Goal: Information Seeking & Learning: Learn about a topic

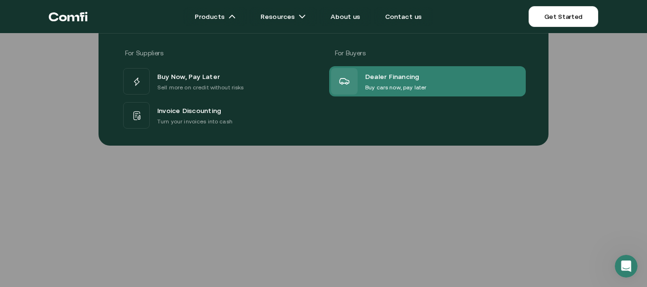
click at [386, 80] on span "Dealer Financing" at bounding box center [392, 77] width 54 height 12
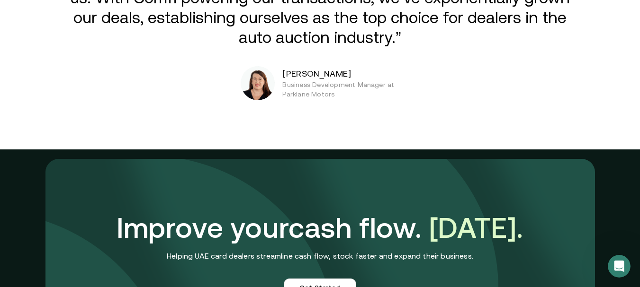
scroll to position [1989, 0]
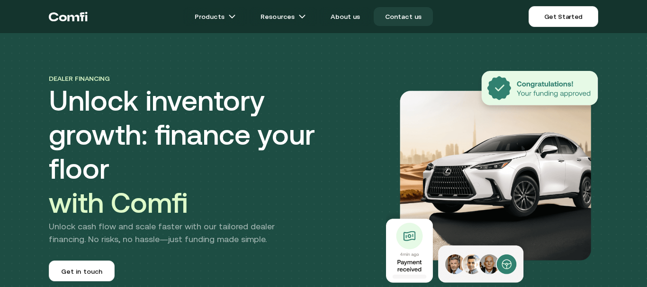
click at [409, 15] on link "Contact us" at bounding box center [404, 16] width 60 height 19
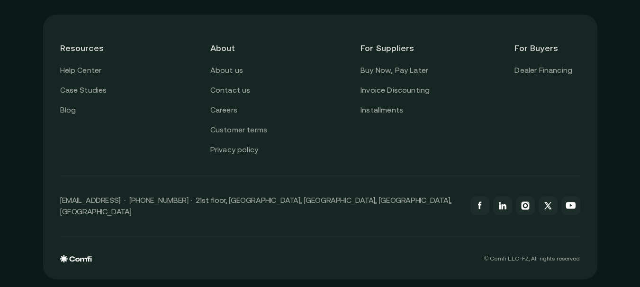
scroll to position [937, 0]
click at [105, 92] on link "Case Studies" at bounding box center [83, 90] width 47 height 12
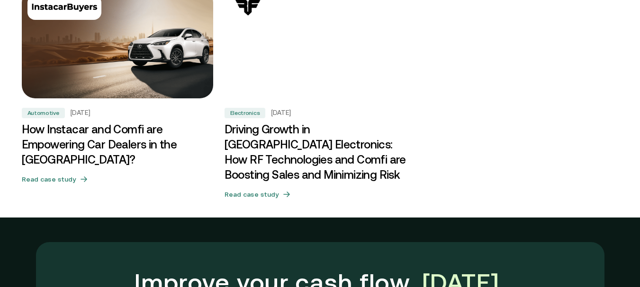
scroll to position [663, 0]
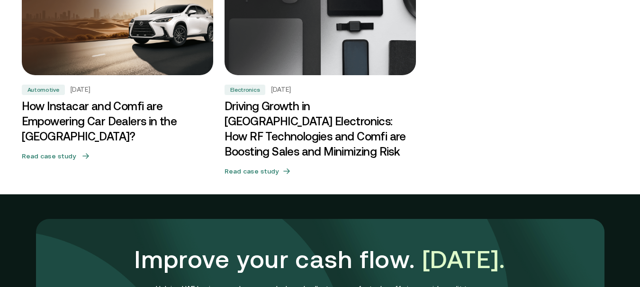
click at [104, 107] on h3 "How Instacar and Comfi are Empowering Car Dealers in the UAE?" at bounding box center [117, 121] width 191 height 45
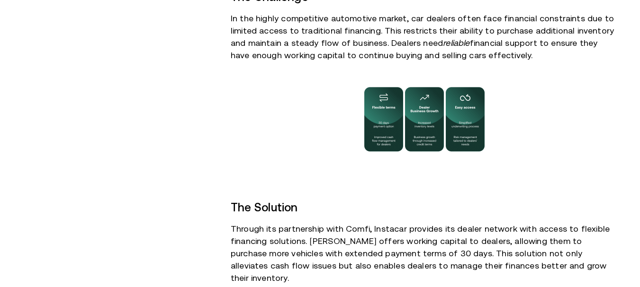
scroll to position [521, 0]
